Goal: Navigation & Orientation: Find specific page/section

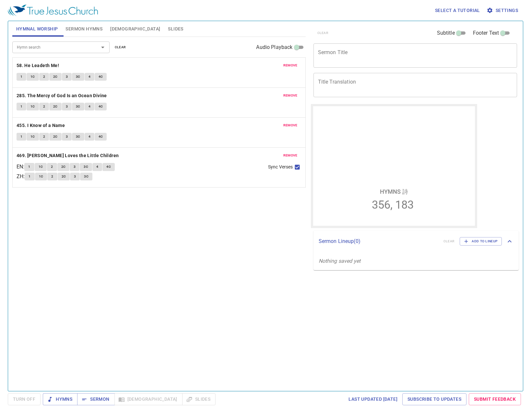
click at [203, 248] on div "Hymn search Hymn search clear Audio Playback remove 58. He Leadeth Me! 1 1C 2 2…" at bounding box center [158, 211] width 293 height 349
